Goal: Task Accomplishment & Management: Manage account settings

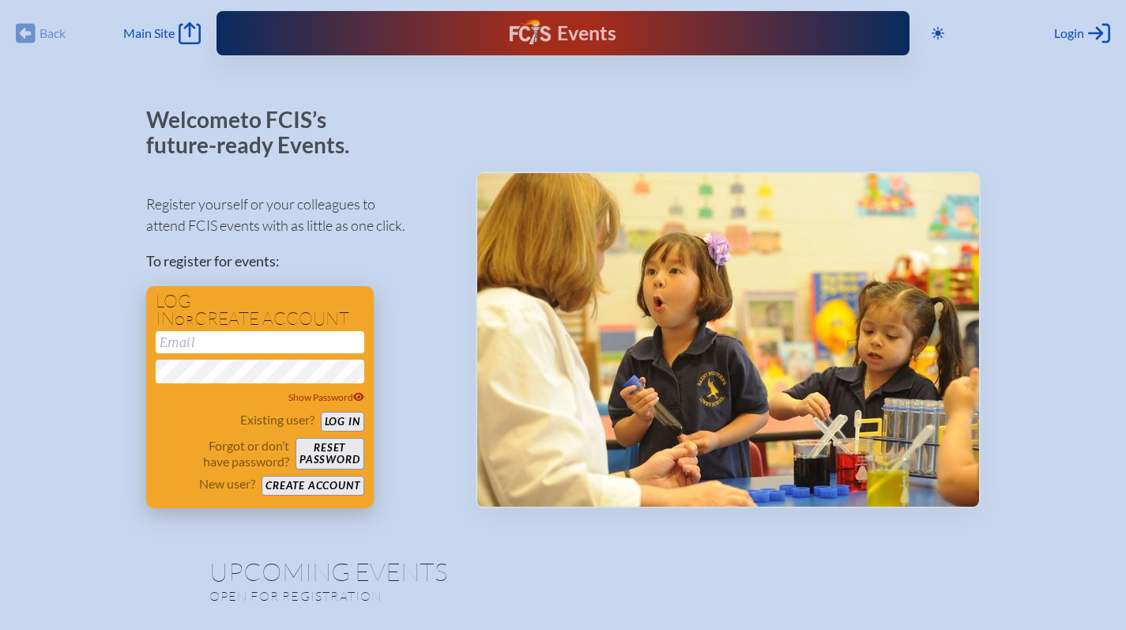
type input "[EMAIL_ADDRESS][DOMAIN_NAME]"
click at [358, 419] on button "Log in" at bounding box center [342, 422] width 43 height 20
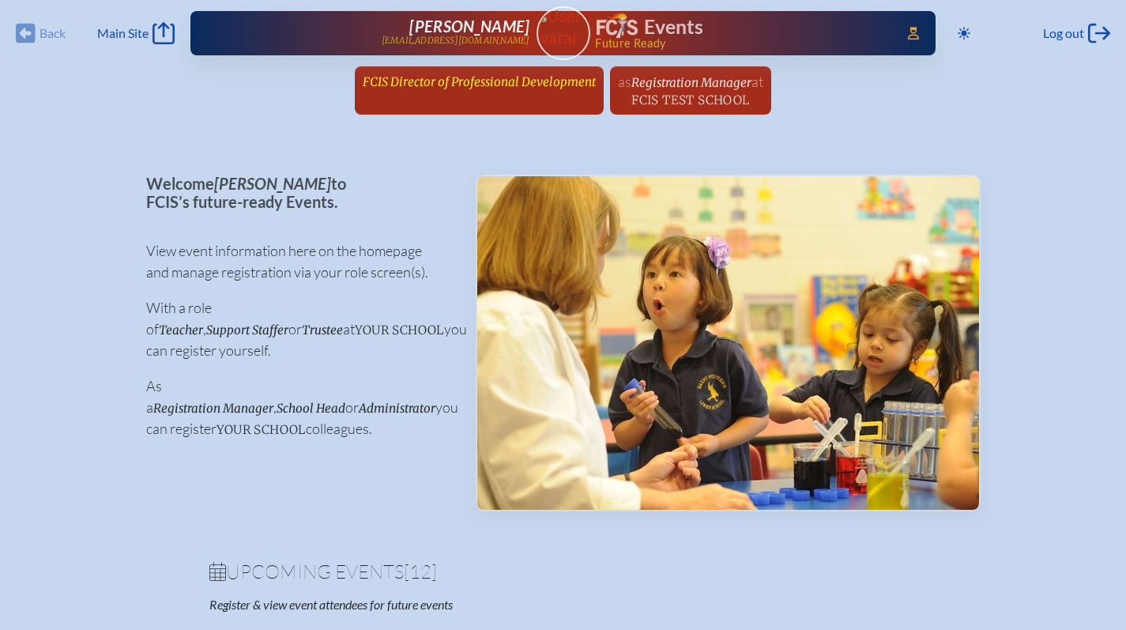
click at [492, 81] on span "FCIS Director of Professional Development" at bounding box center [479, 81] width 233 height 15
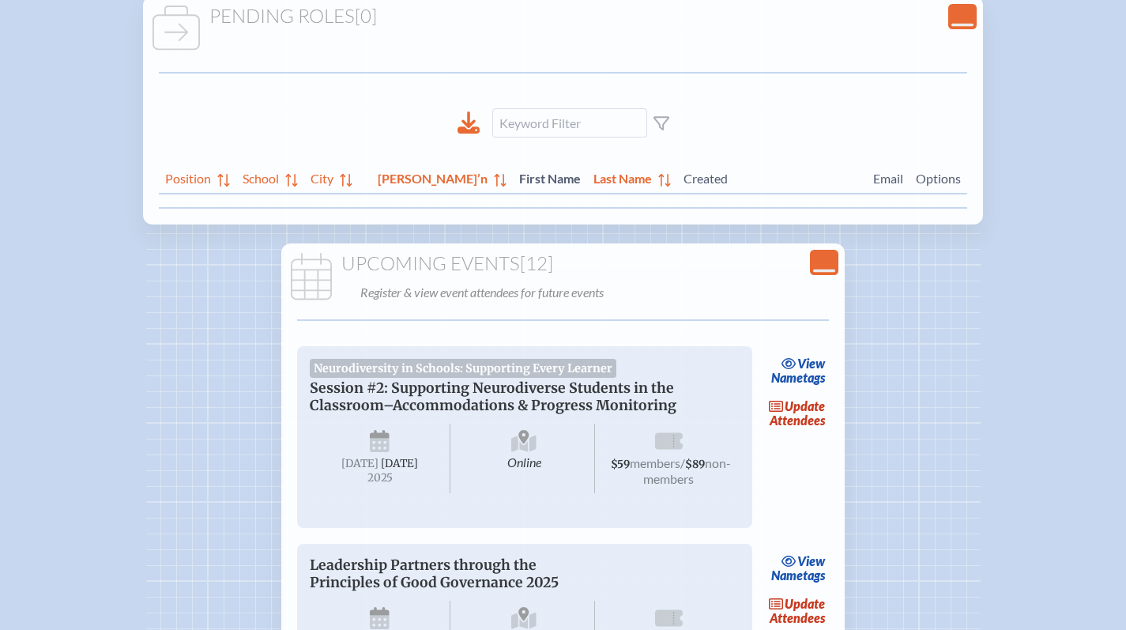
scroll to position [332, 0]
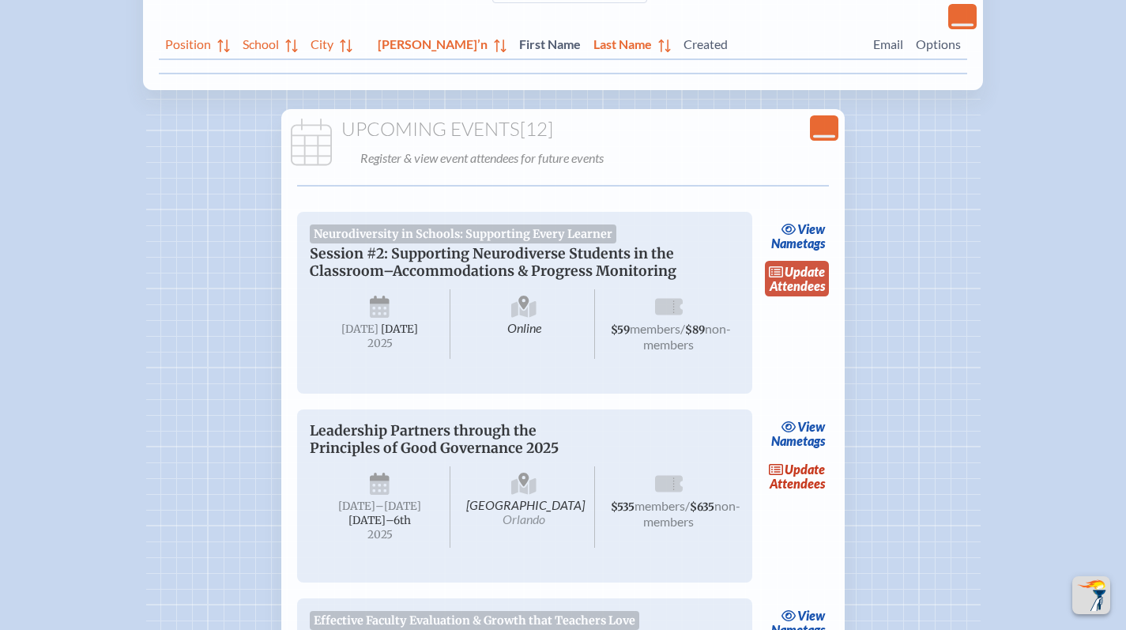
click at [792, 277] on link "update Attendees" at bounding box center [797, 279] width 65 height 36
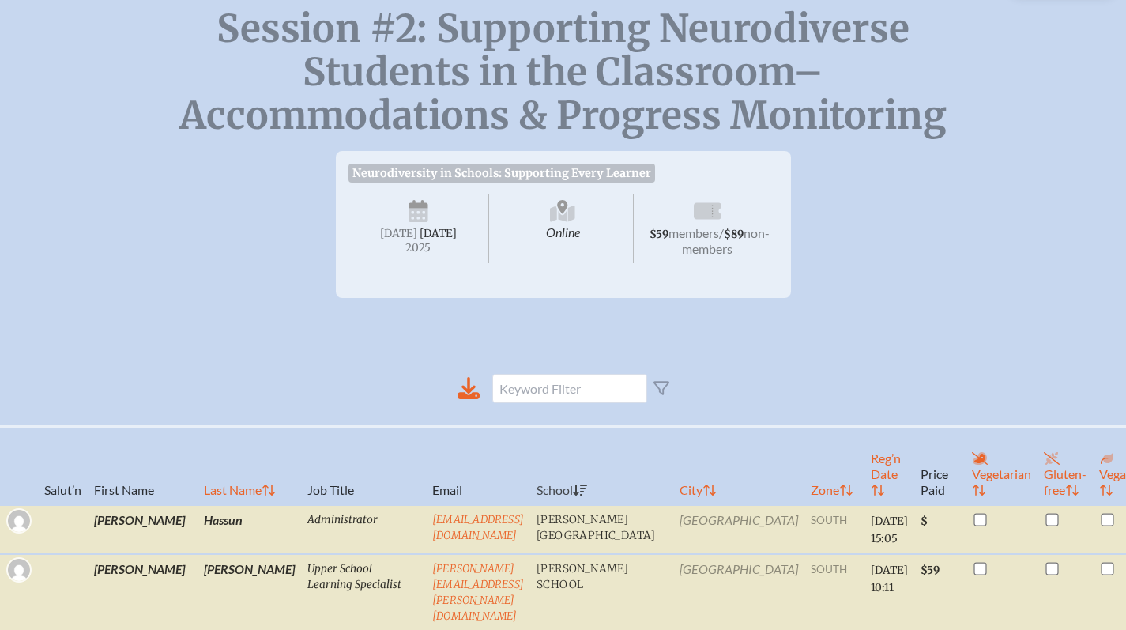
scroll to position [340, 0]
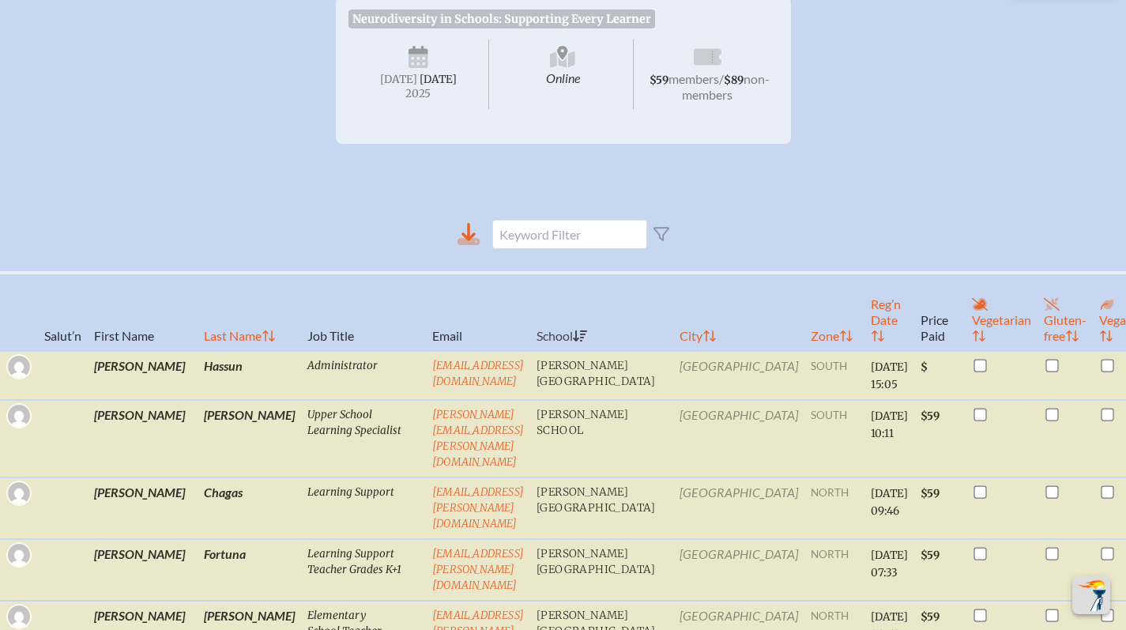
click at [476, 241] on icon at bounding box center [468, 232] width 14 height 18
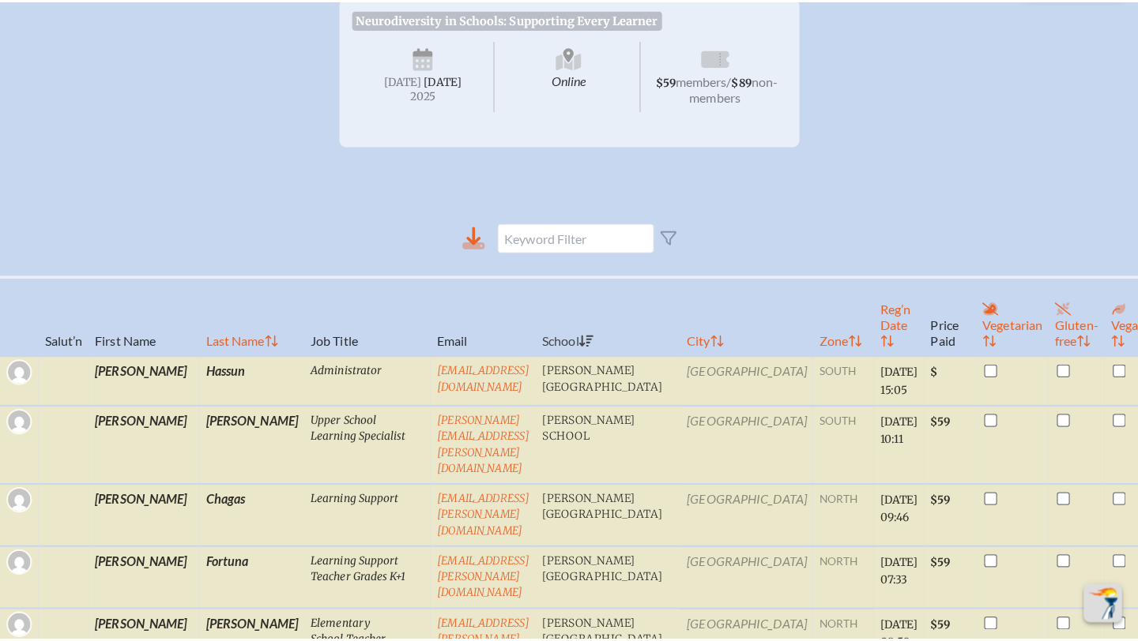
scroll to position [0, 0]
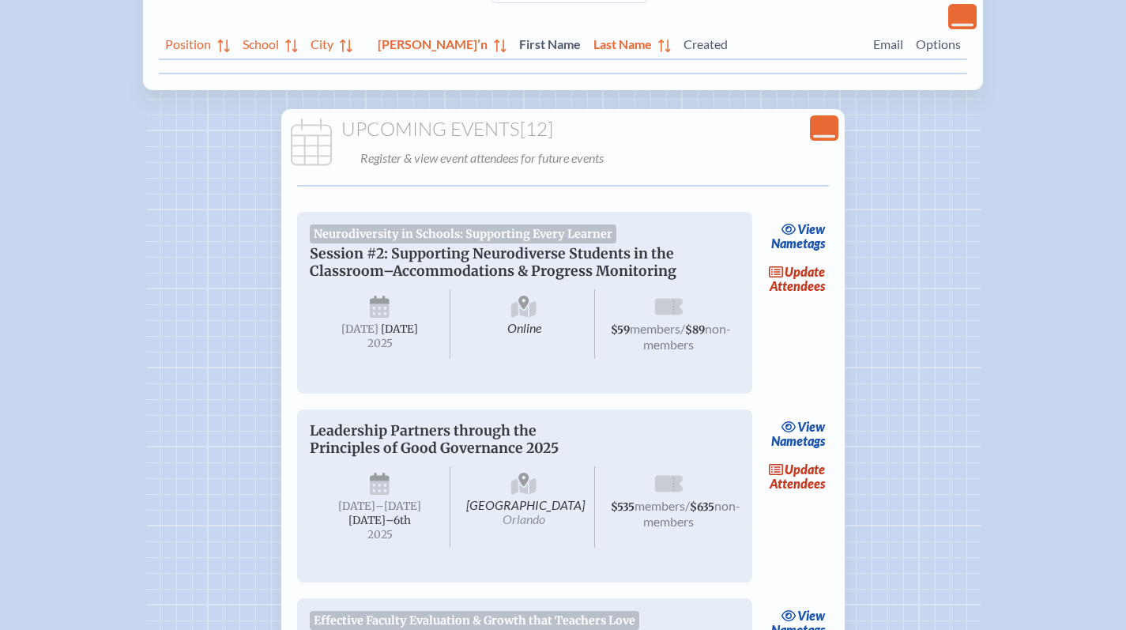
scroll to position [262, 0]
